Goal: Check status: Check status

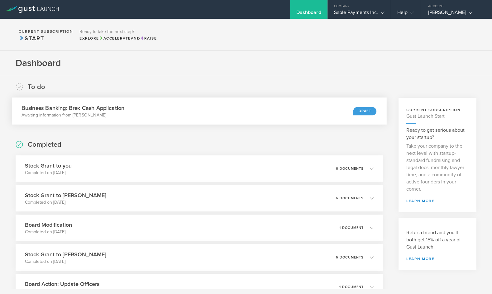
click at [126, 110] on div "Business Banking: Brex Cash Application Awaiting information from Debjit Sakar …" at bounding box center [199, 110] width 375 height 27
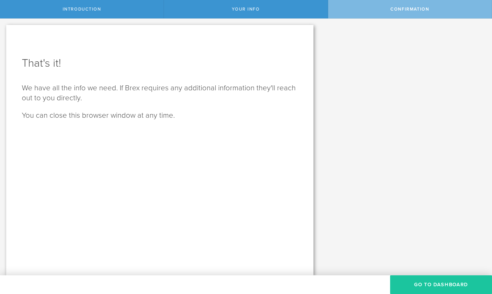
click at [435, 280] on button "Go to Dashboard" at bounding box center [441, 284] width 102 height 19
